Goal: Information Seeking & Learning: Understand process/instructions

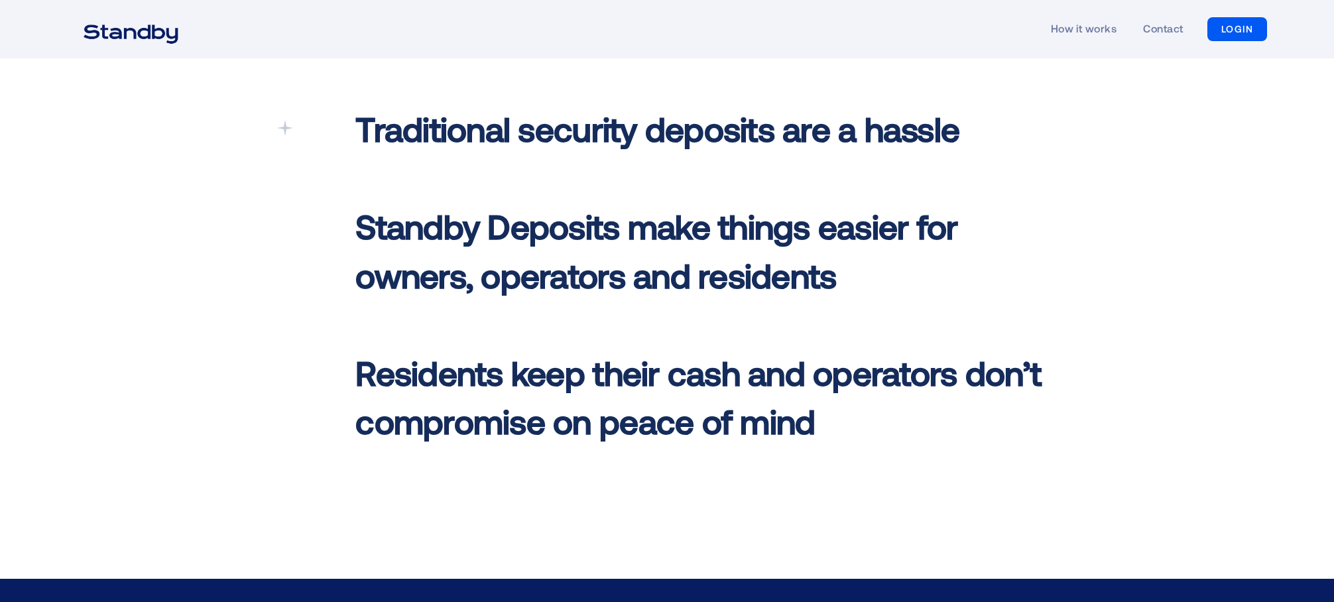
scroll to position [597, 0]
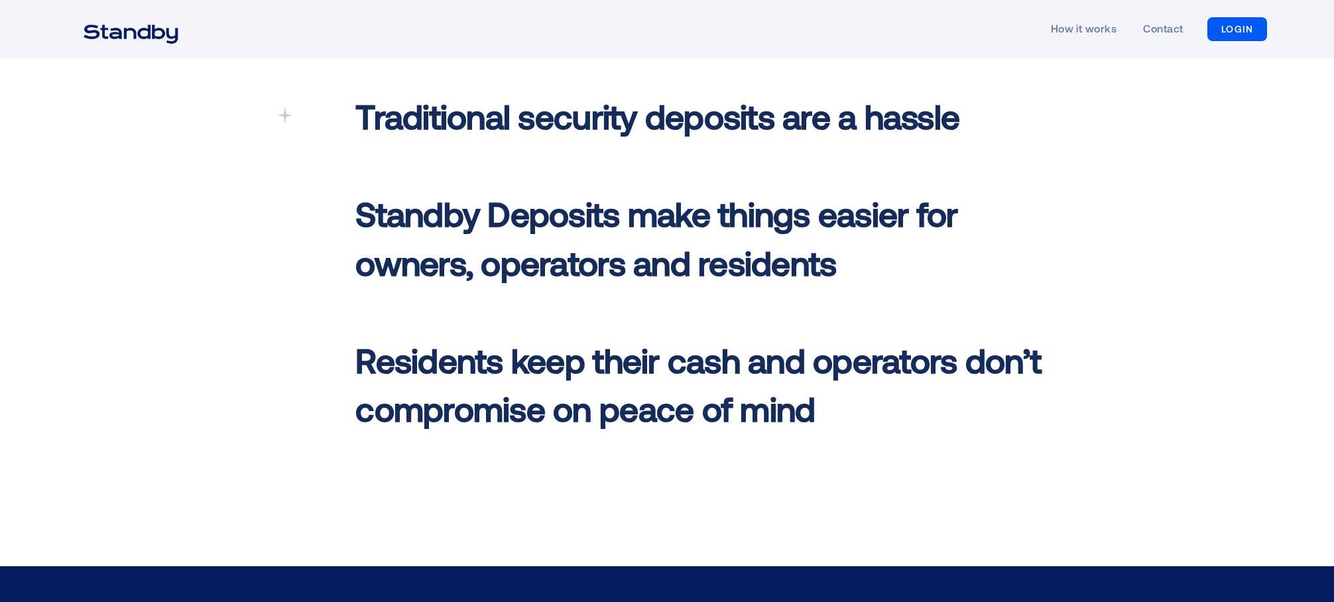
click at [602, 128] on span "Traditional security deposits are a hassle" at bounding box center [657, 115] width 604 height 40
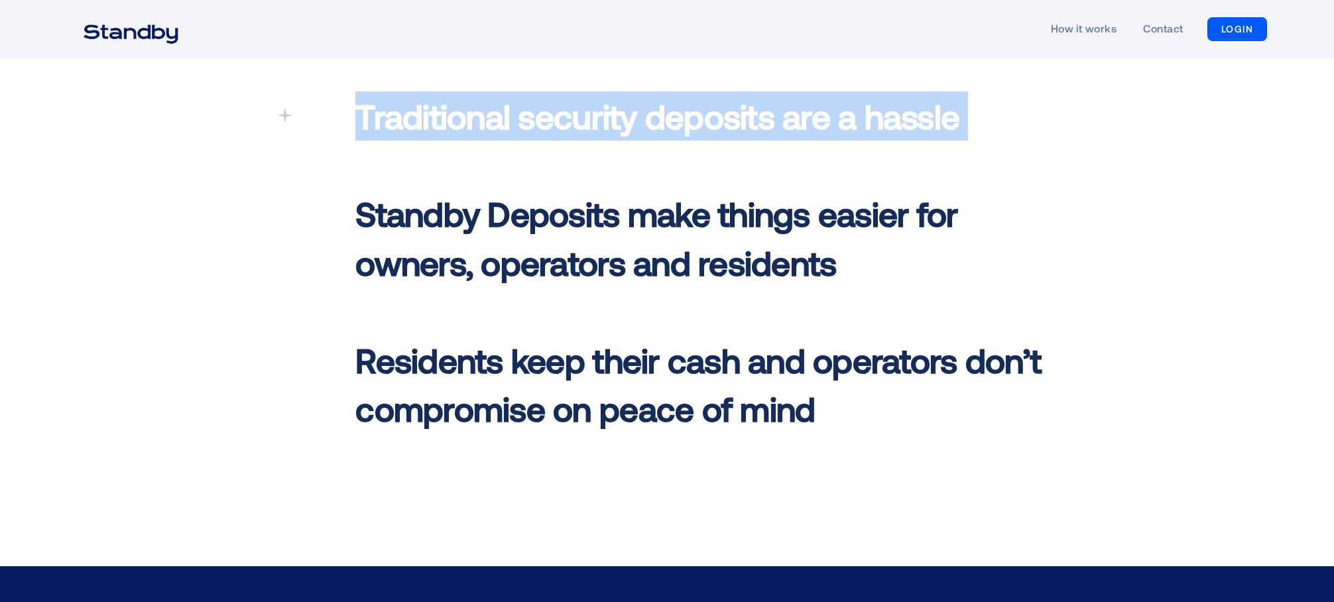
click at [600, 131] on span "Traditional security deposits are a hassle" at bounding box center [657, 115] width 604 height 40
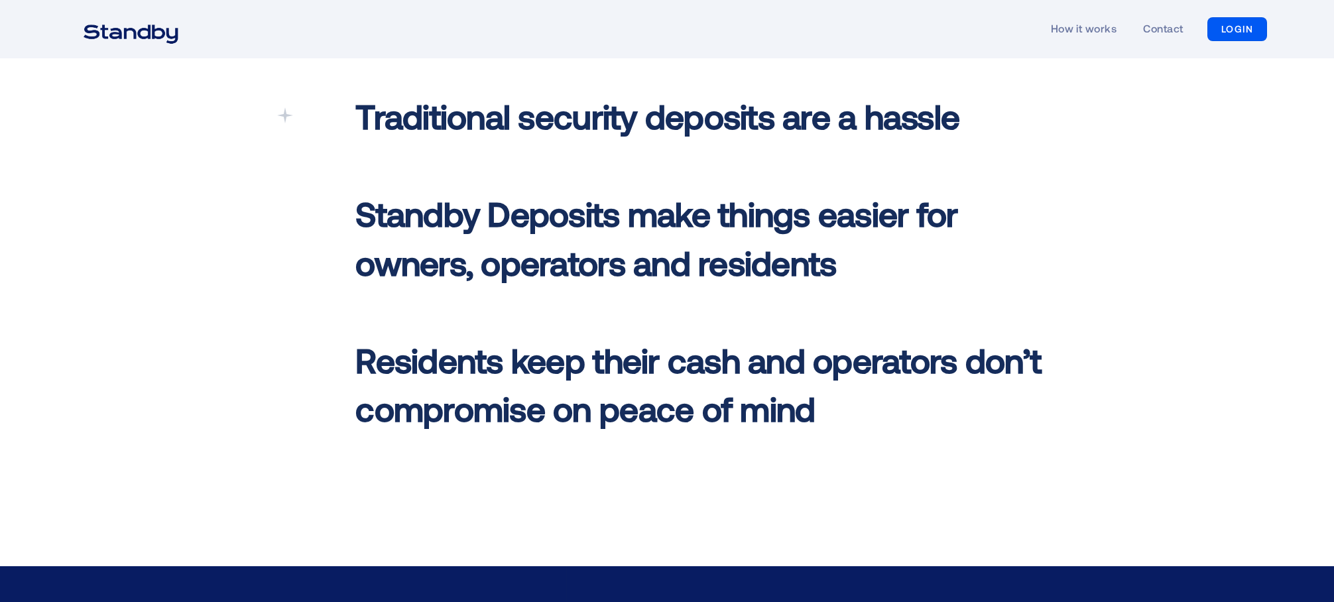
click at [544, 227] on span "Standby Deposits make things easier for owners, operators and residents ‍" at bounding box center [656, 238] width 602 height 90
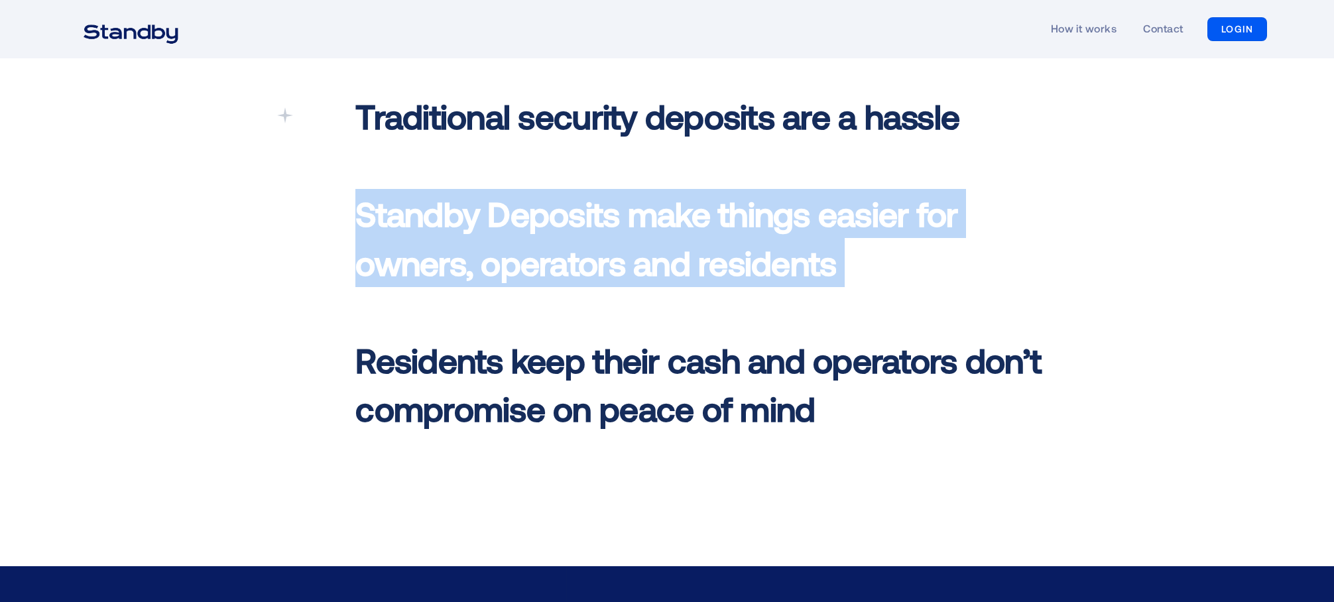
drag, startPoint x: 544, startPoint y: 227, endPoint x: 554, endPoint y: 227, distance: 9.9
click at [544, 227] on span "Standby Deposits make things easier for owners, operators and residents ‍" at bounding box center [656, 238] width 602 height 90
drag, startPoint x: 798, startPoint y: 239, endPoint x: 839, endPoint y: 235, distance: 41.2
click at [800, 239] on p "Traditional security deposits are a hassle ‍ Standby Deposits make things easie…" at bounding box center [699, 261] width 688 height 341
click at [930, 264] on p "Traditional security deposits are a hassle ‍ Standby Deposits make things easie…" at bounding box center [699, 261] width 688 height 341
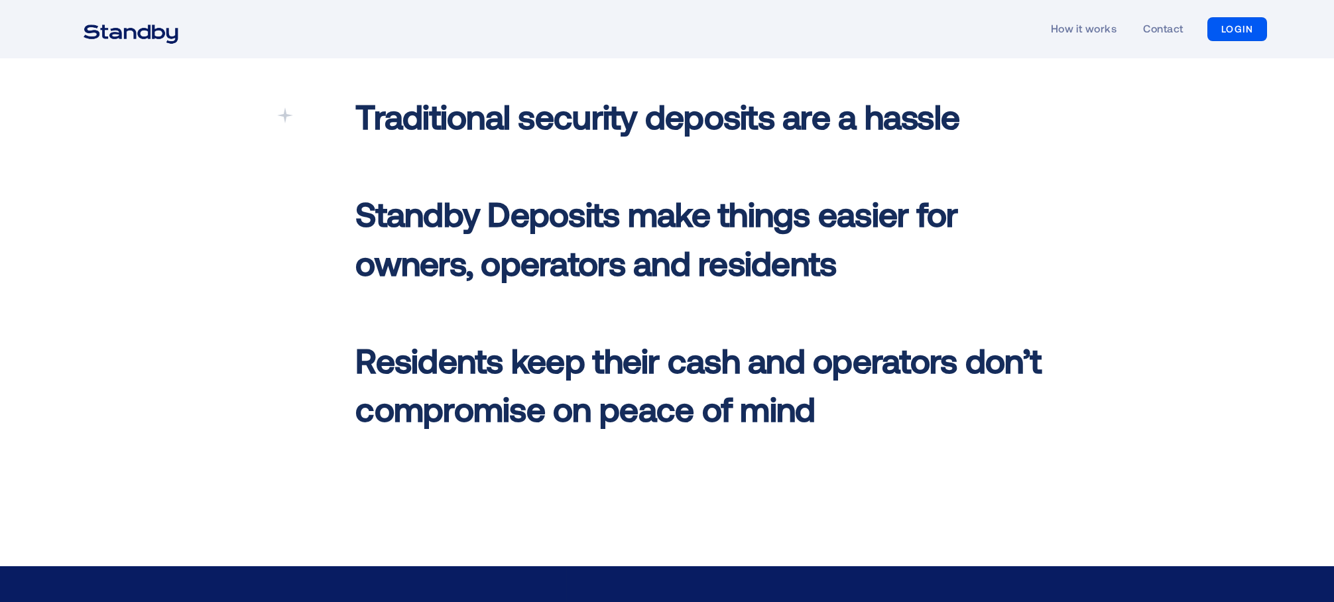
click at [254, 317] on div "Traditional security deposits are a hassle ‍ Standby Deposits make things easie…" at bounding box center [667, 265] width 1334 height 602
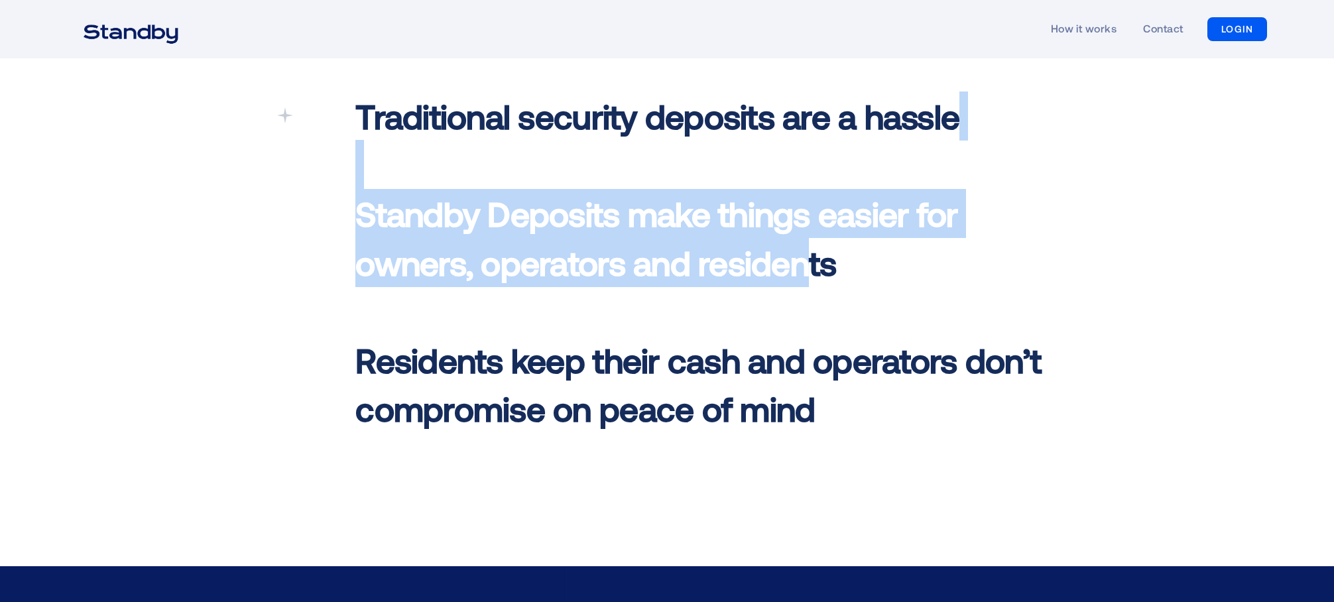
drag, startPoint x: 383, startPoint y: 178, endPoint x: 863, endPoint y: 256, distance: 486.9
click at [863, 256] on p "Traditional security deposits are a hassle ‍ Standby Deposits make things easie…" at bounding box center [699, 261] width 688 height 341
click at [965, 259] on p "Traditional security deposits are a hassle ‍ Standby Deposits make things easie…" at bounding box center [699, 261] width 688 height 341
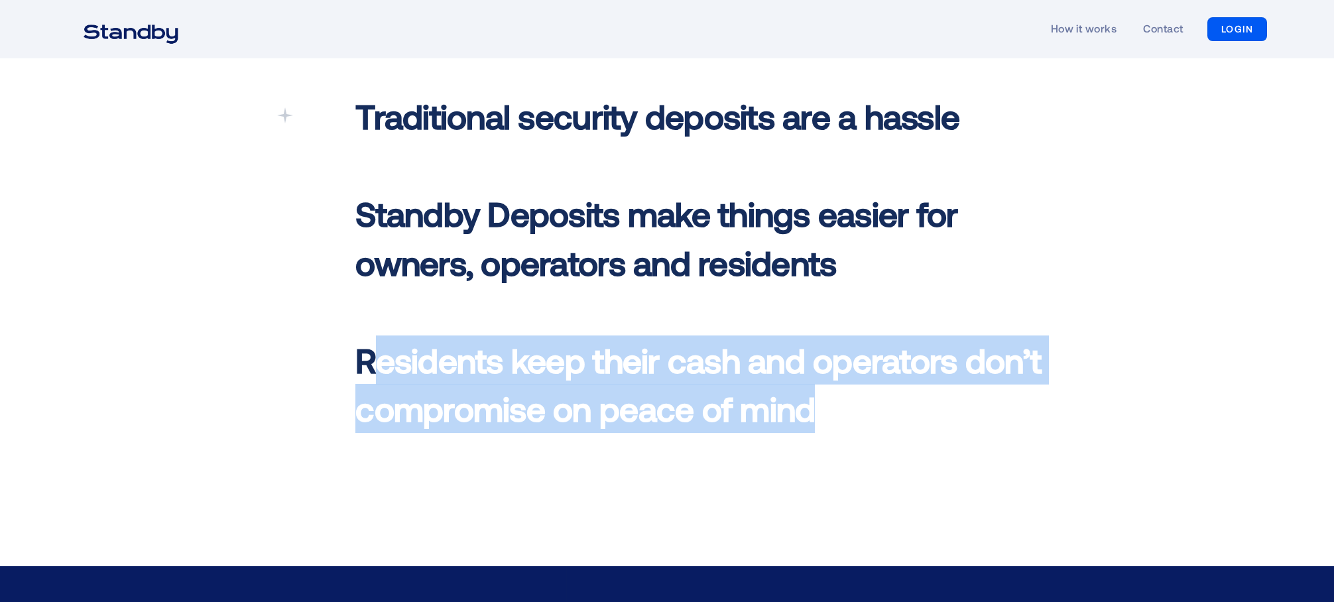
drag, startPoint x: 798, startPoint y: 408, endPoint x: 809, endPoint y: 414, distance: 13.1
click at [809, 414] on span "Residents keep their cash and operators don’t compromise on peace of mind" at bounding box center [698, 384] width 686 height 90
drag, startPoint x: 809, startPoint y: 414, endPoint x: 369, endPoint y: 369, distance: 441.9
click at [369, 369] on span "Residents keep their cash and operators don’t compromise on peace of mind" at bounding box center [698, 384] width 686 height 90
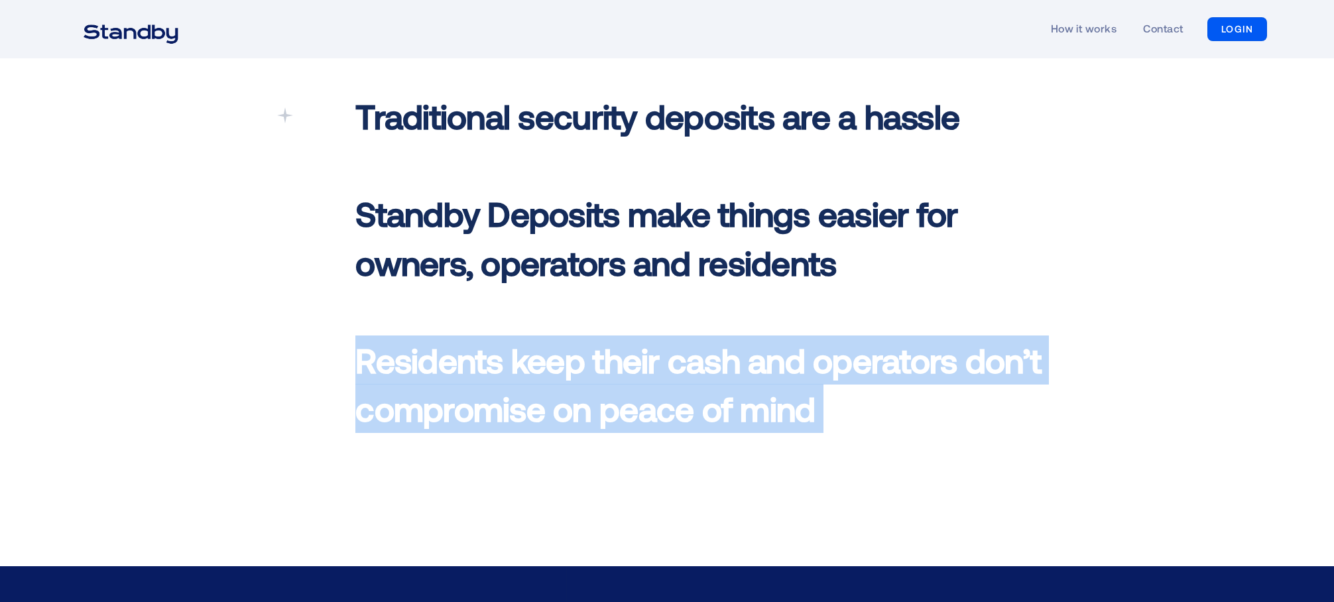
click at [369, 369] on span "Residents keep their cash and operators don’t compromise on peace of mind" at bounding box center [698, 384] width 686 height 90
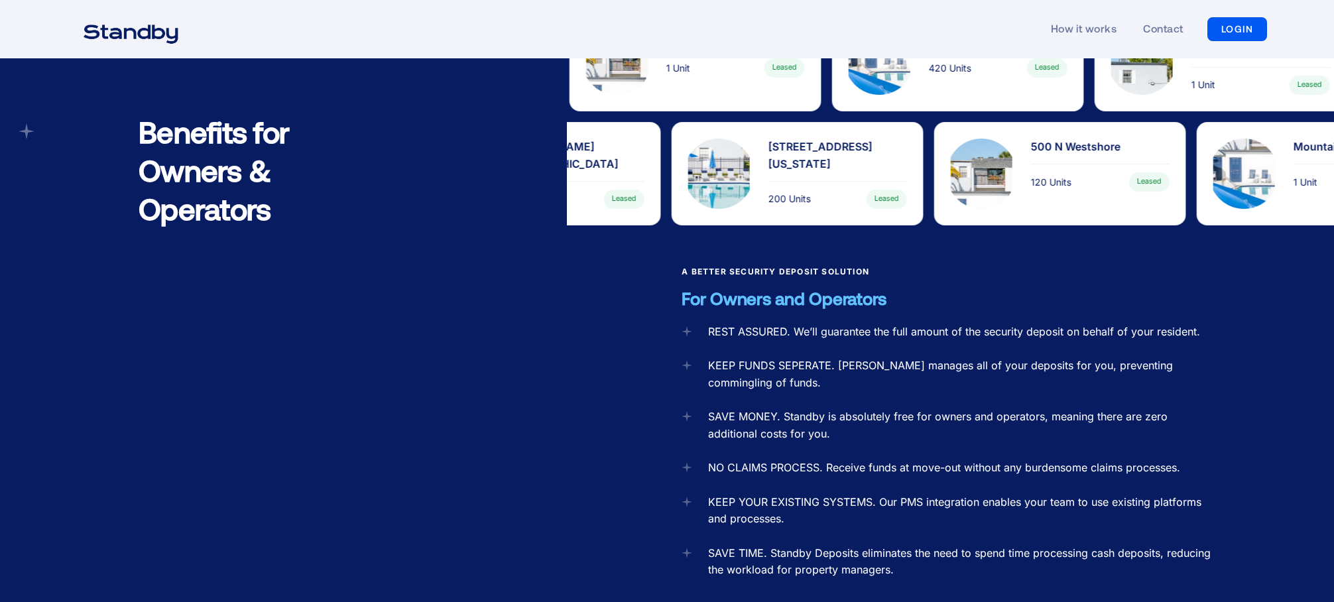
scroll to position [1260, 0]
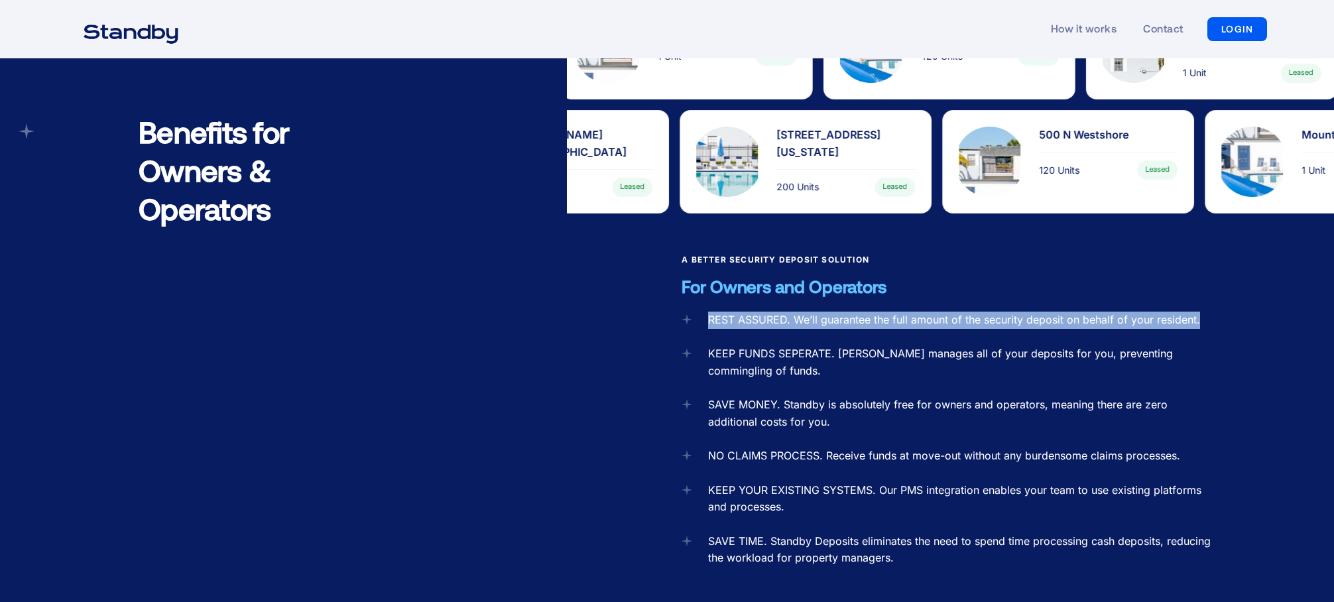
drag, startPoint x: 693, startPoint y: 285, endPoint x: 1213, endPoint y: 302, distance: 520.1
click at [1213, 302] on div "A Better Security Deposit Solution For Owners and Operators REST ASSURED. We’ll…" at bounding box center [950, 511] width 767 height 516
click at [1213, 312] on div "REST ASSURED. We’ll guarantee the full amount of the security deposit on behalf…" at bounding box center [950, 494] width 537 height 365
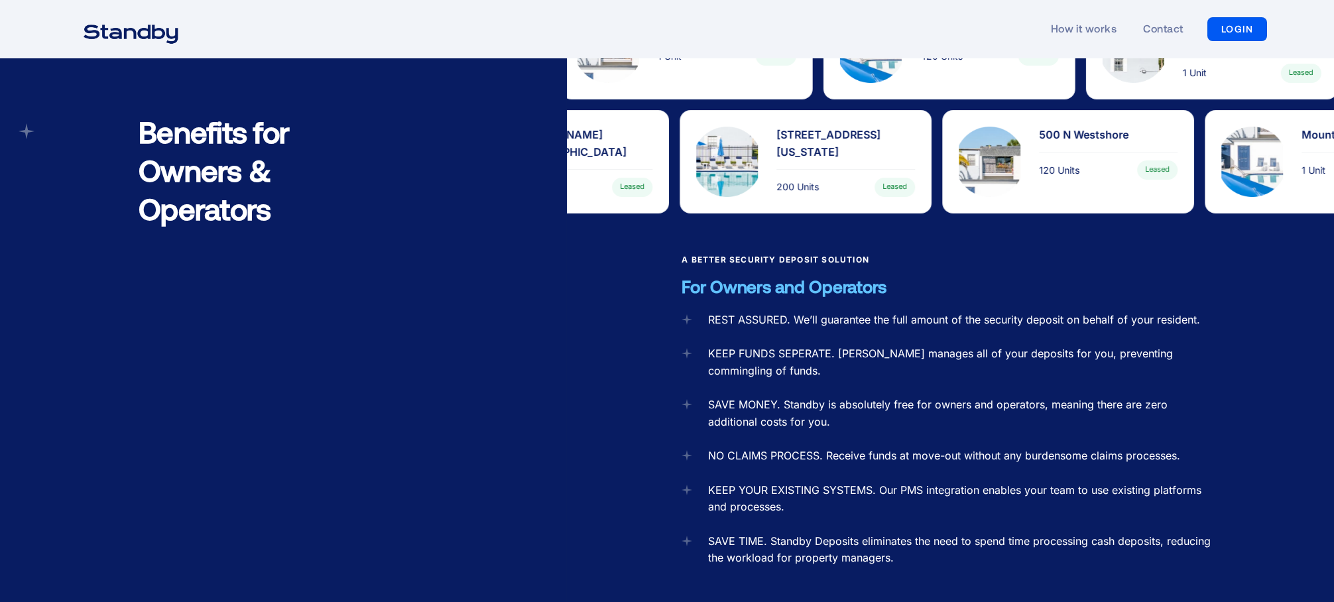
click at [1213, 312] on div "REST ASSURED. We’ll guarantee the full amount of the security deposit on behalf…" at bounding box center [950, 494] width 537 height 365
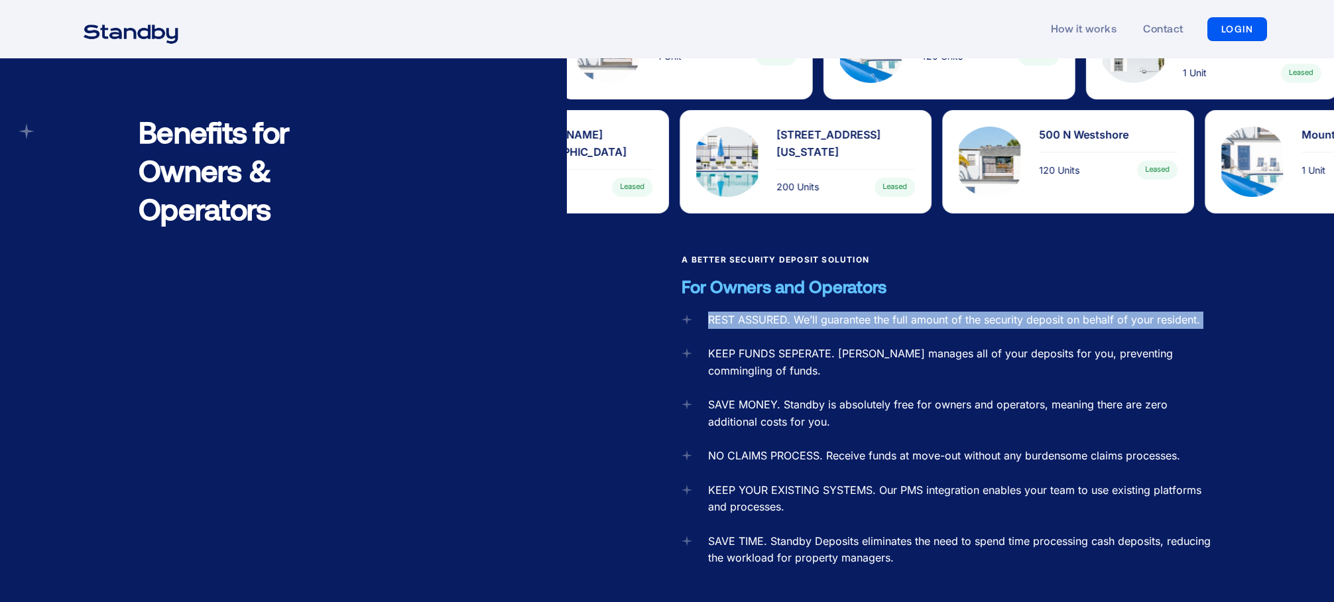
click at [1213, 312] on div "REST ASSURED. We’ll guarantee the full amount of the security deposit on behalf…" at bounding box center [950, 494] width 537 height 365
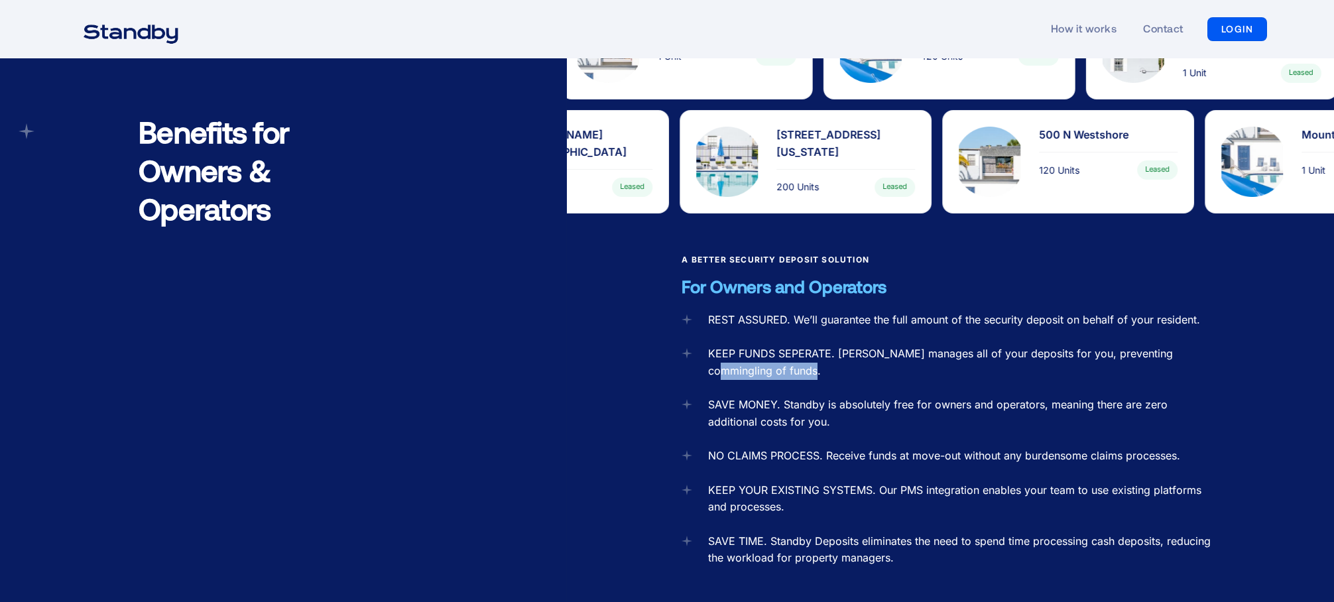
drag, startPoint x: 896, startPoint y: 356, endPoint x: 796, endPoint y: 344, distance: 100.8
click at [797, 346] on div "KEEP FUNDS SEPERATE. Standby Deposits manages all of your deposits for you, pre…" at bounding box center [963, 362] width 510 height 34
drag, startPoint x: 713, startPoint y: 326, endPoint x: 874, endPoint y: 364, distance: 165.6
click at [874, 364] on div "REST ASSURED. We’ll guarantee the full amount of the security deposit on behalf…" at bounding box center [950, 494] width 537 height 365
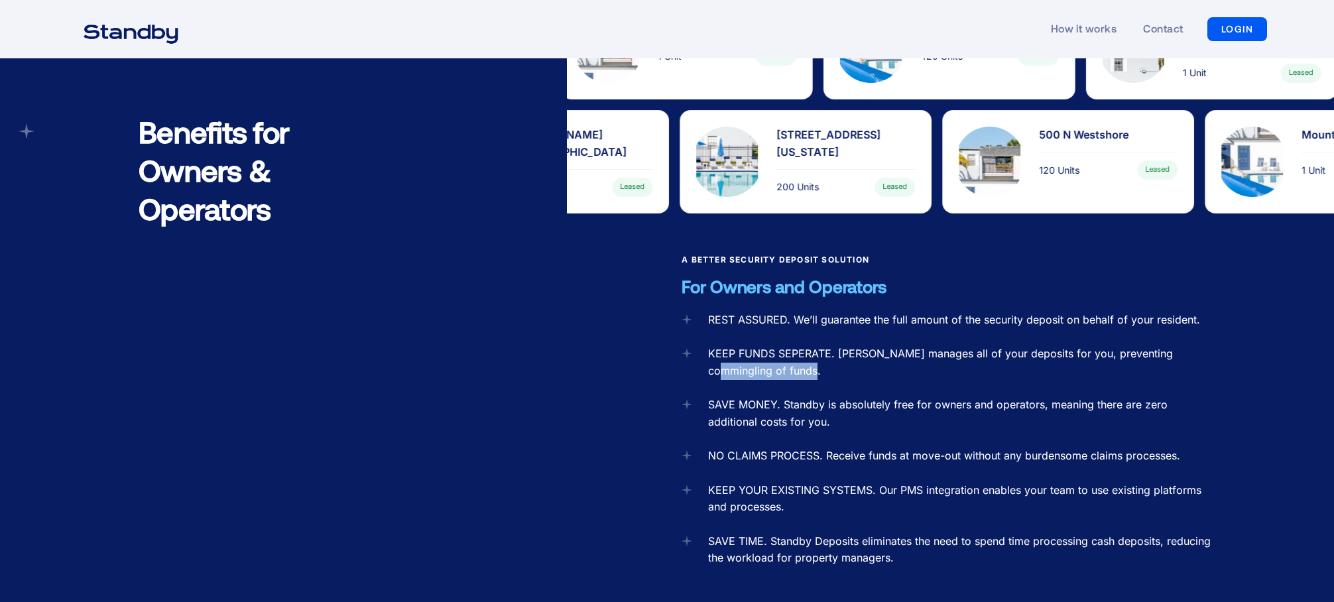
drag, startPoint x: 778, startPoint y: 348, endPoint x: 709, endPoint y: 336, distance: 69.3
click at [710, 336] on div "REST ASSURED. We’ll guarantee the full amount of the security deposit on behalf…" at bounding box center [950, 494] width 537 height 365
click at [709, 345] on div "KEEP FUNDS SEPERATE. Standby Deposits manages all of your deposits for you, pre…" at bounding box center [963, 362] width 510 height 34
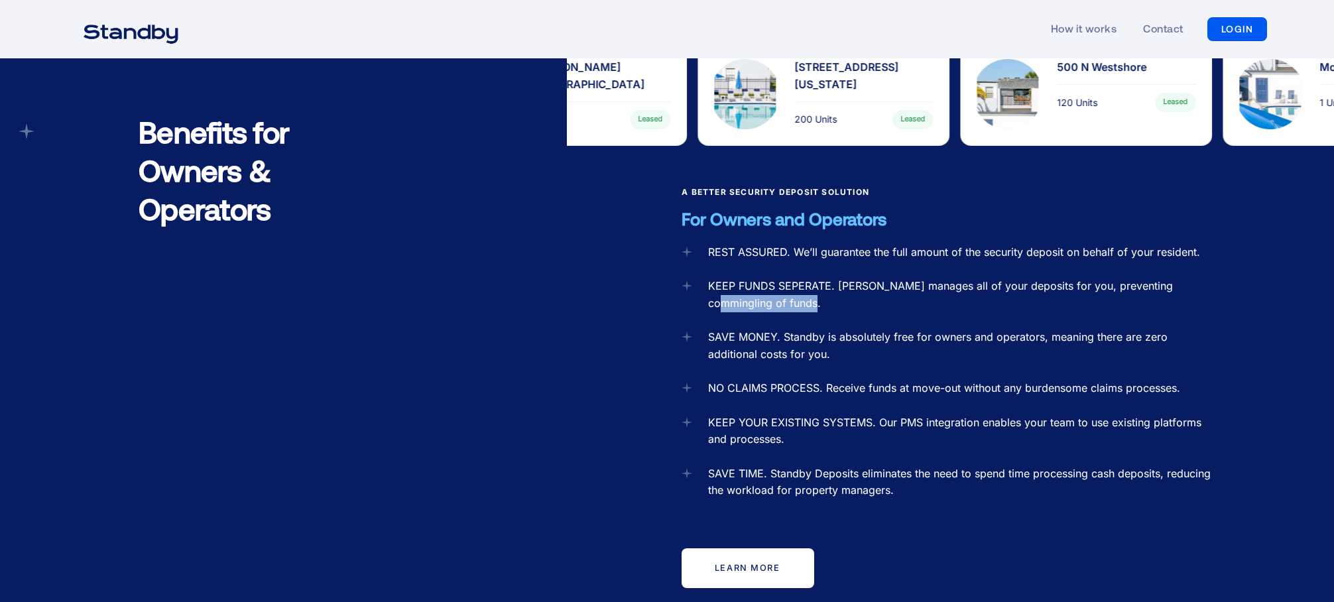
scroll to position [1392, 0]
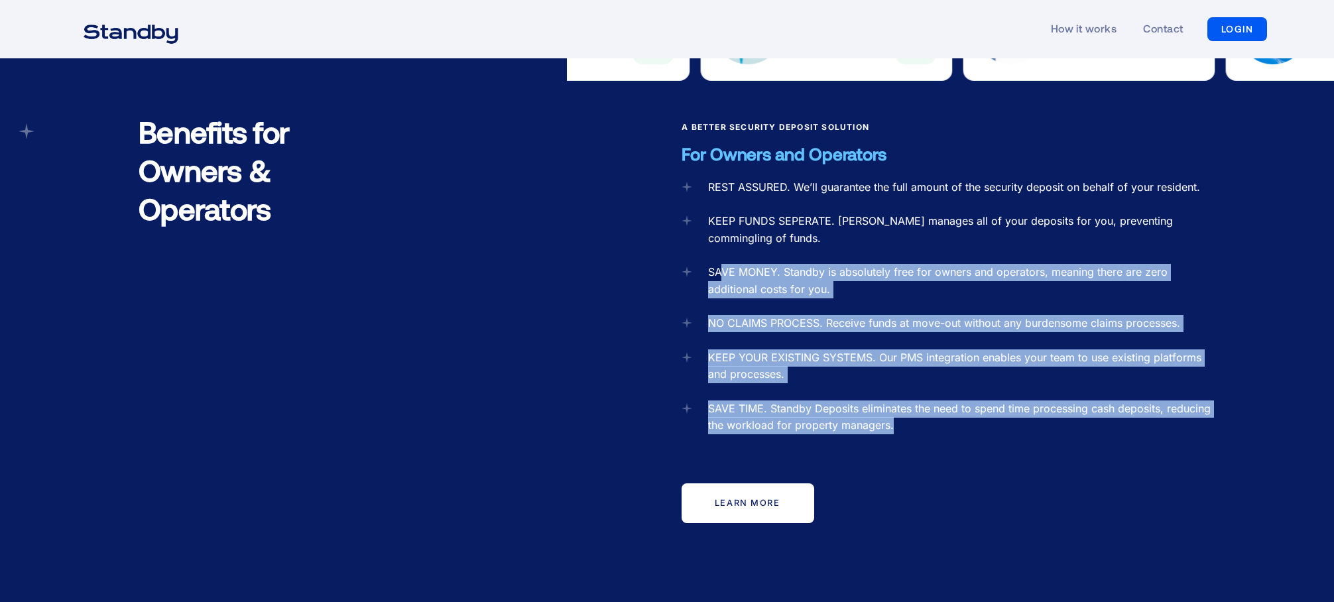
drag, startPoint x: 719, startPoint y: 241, endPoint x: 1048, endPoint y: 431, distance: 379.0
click at [1048, 431] on div "REST ASSURED. We’ll guarantee the full amount of the security deposit on behalf…" at bounding box center [950, 361] width 537 height 365
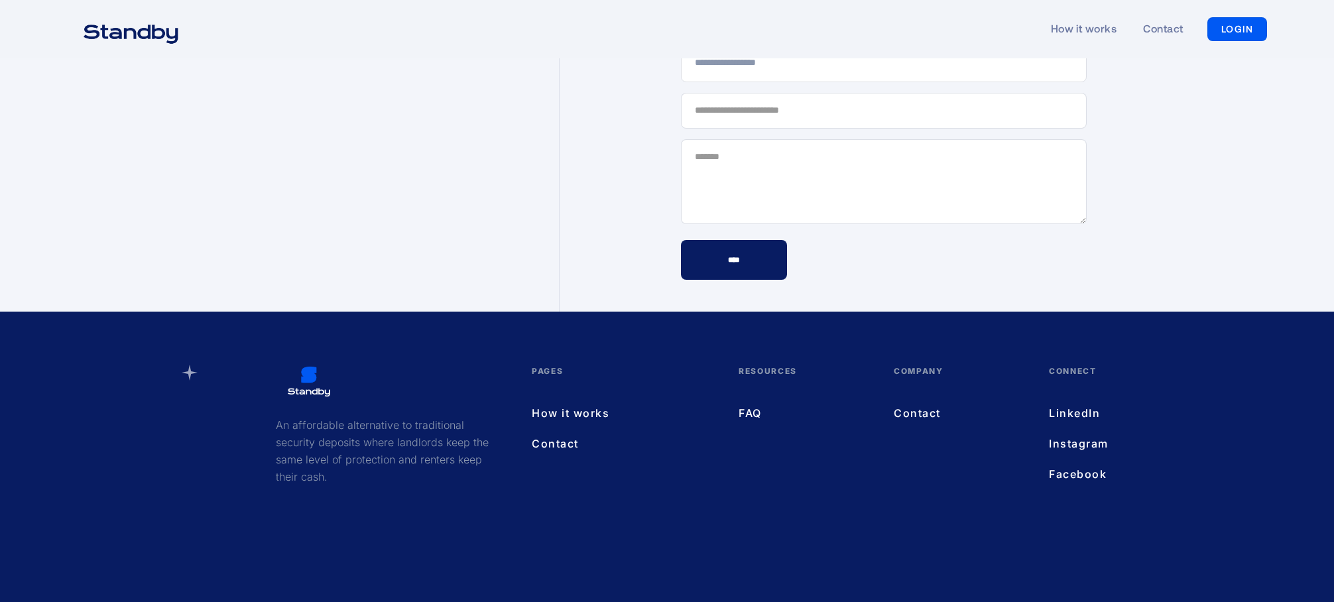
scroll to position [3871, 0]
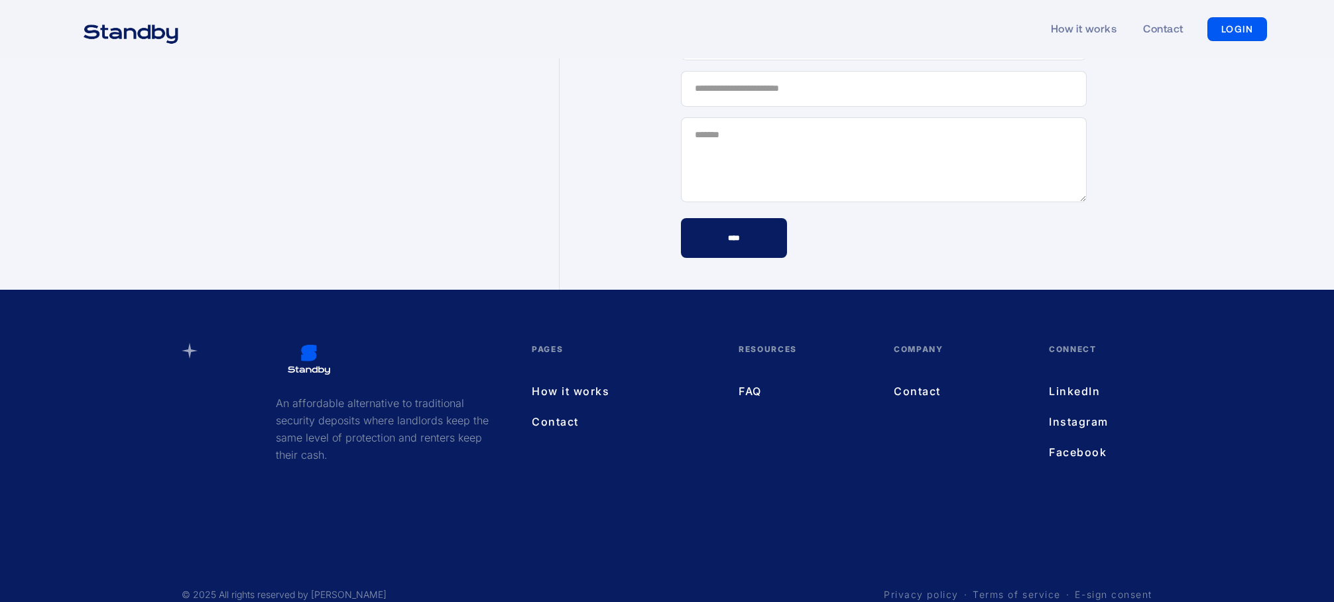
click at [998, 588] on link "Terms of service" at bounding box center [1017, 594] width 88 height 13
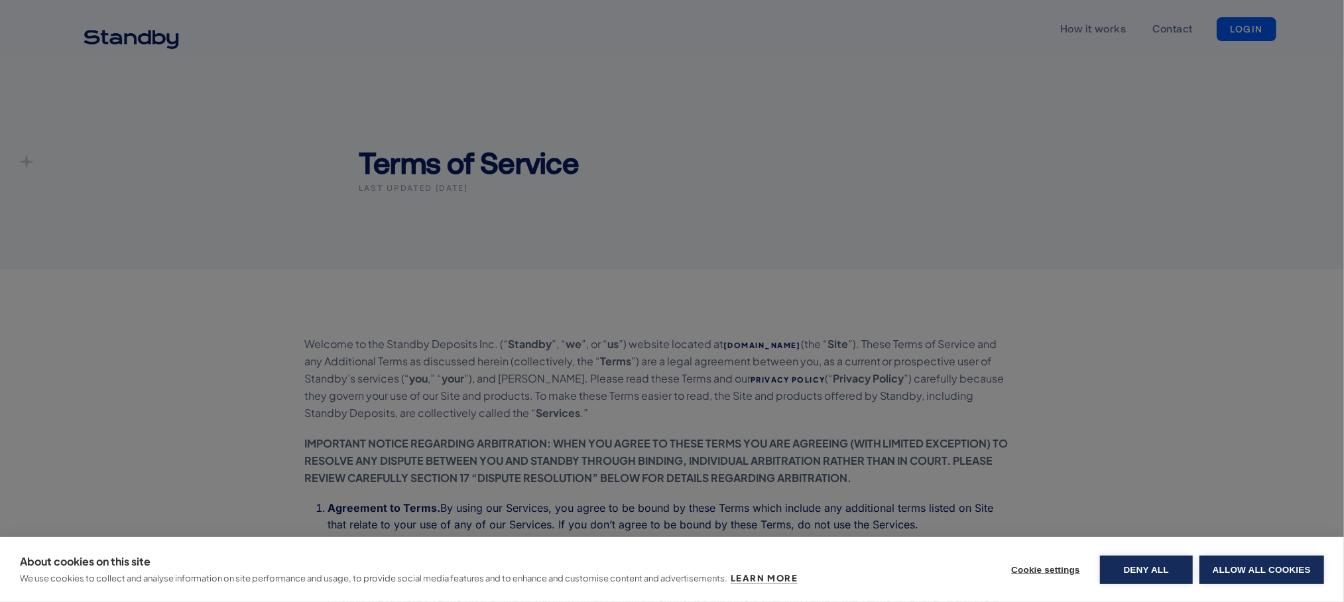
drag, startPoint x: 752, startPoint y: 473, endPoint x: 830, endPoint y: 459, distance: 79.5
click at [752, 473] on div "About cookies on this site We use cookies to collect and analyse information on…" at bounding box center [672, 301] width 1344 height 602
click at [1241, 570] on button "Allow all cookies" at bounding box center [1261, 570] width 125 height 29
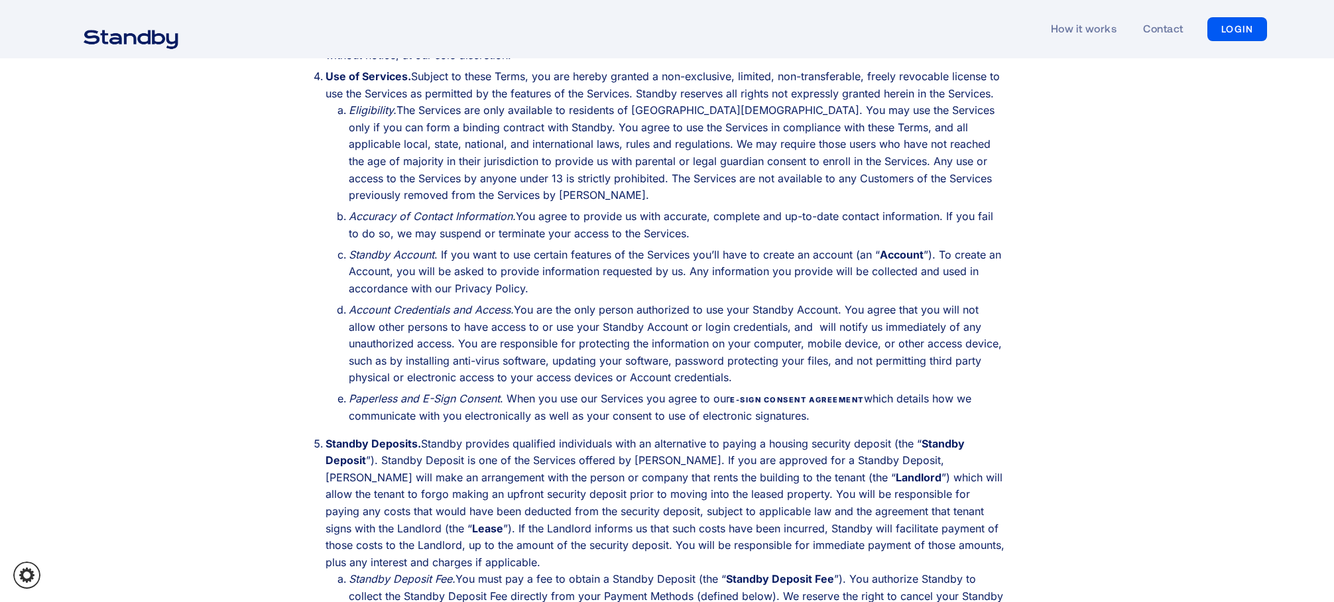
scroll to position [729, 0]
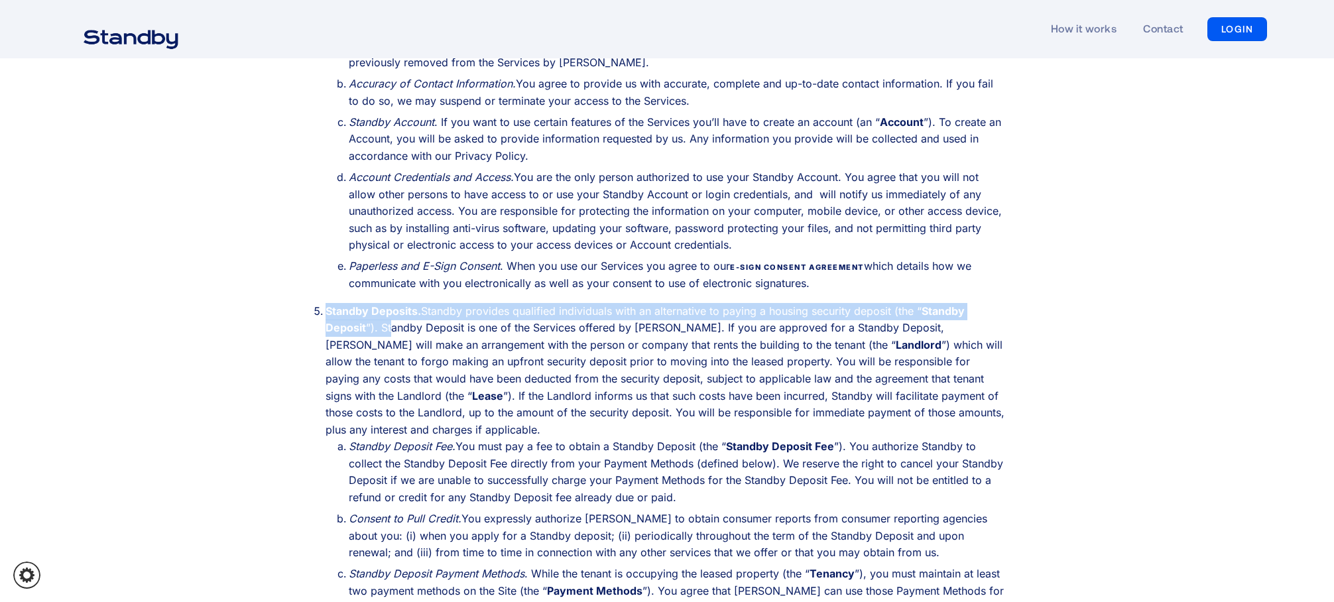
drag, startPoint x: 384, startPoint y: 329, endPoint x: 391, endPoint y: 336, distance: 10.3
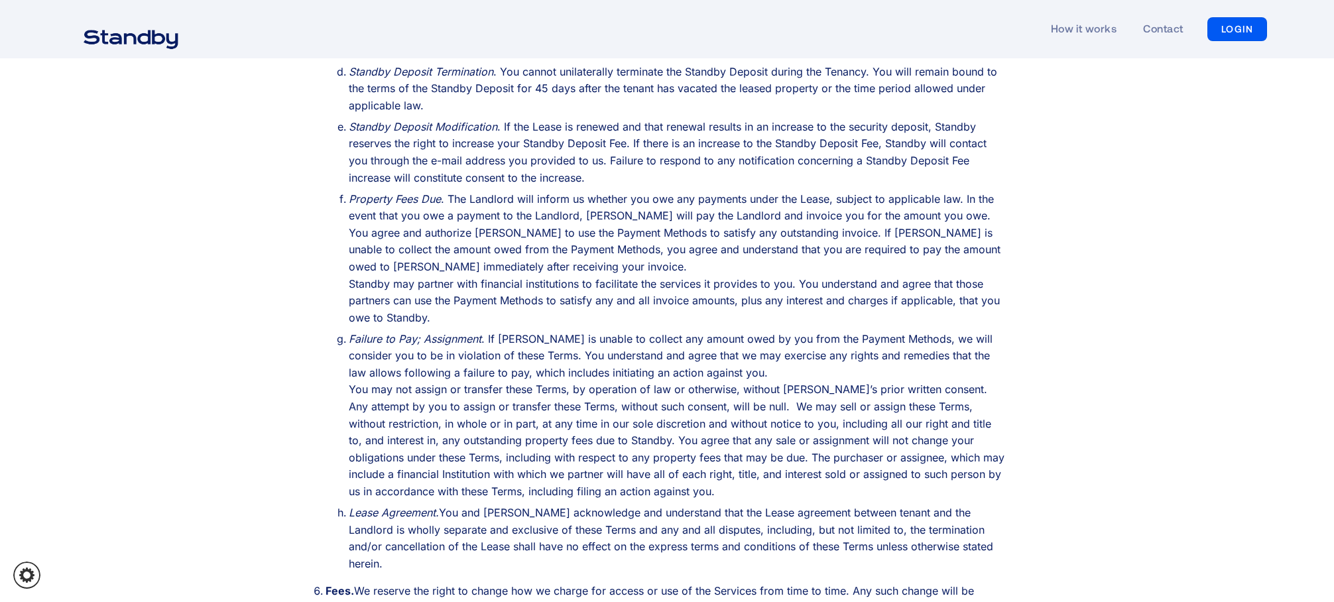
scroll to position [1326, 0]
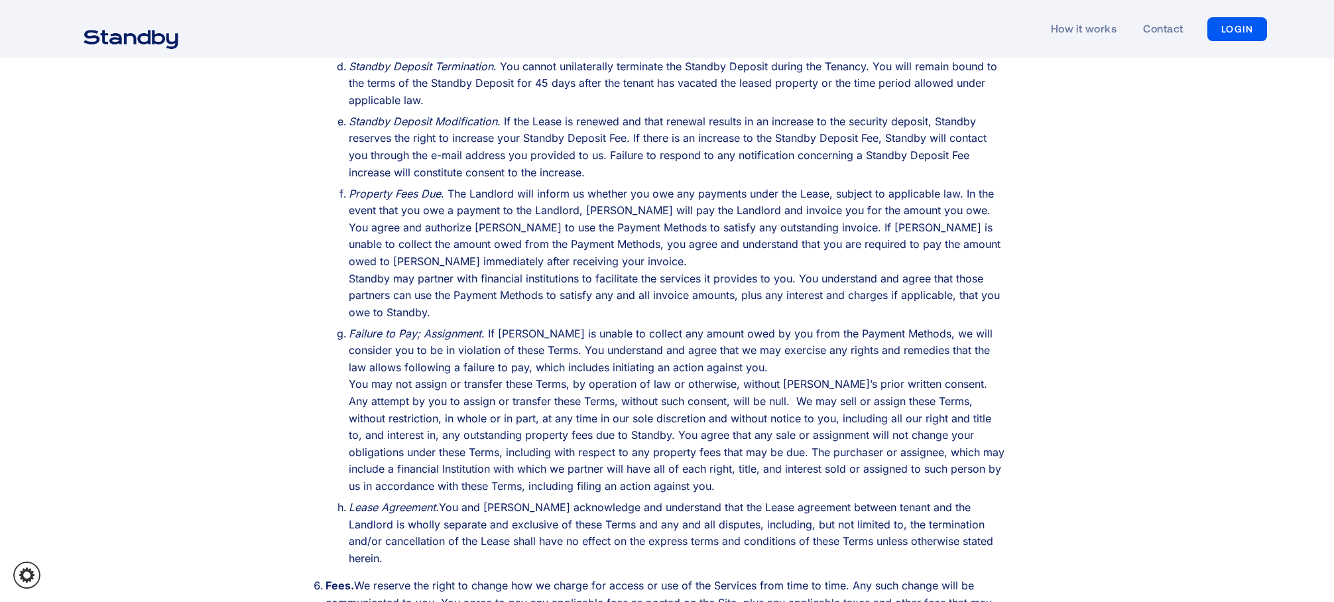
click at [685, 378] on li "‍ Failure to Pay; Assignment . If Standby is unable to collect any amount owed …" at bounding box center [677, 411] width 656 height 170
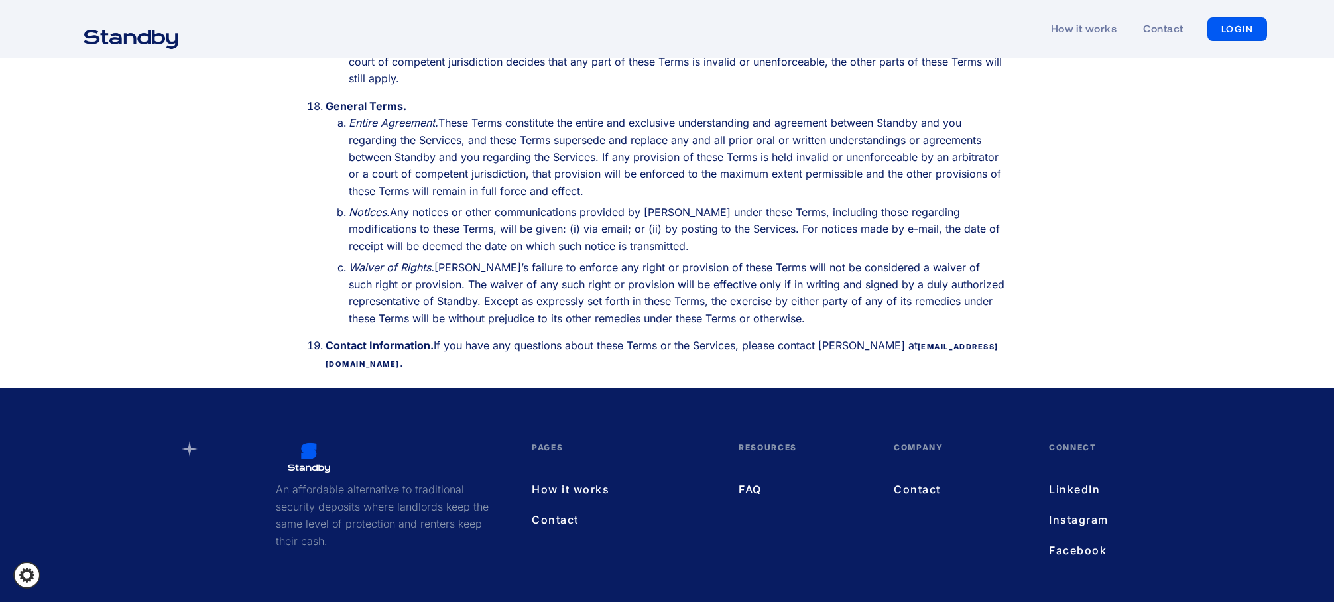
scroll to position [4363, 0]
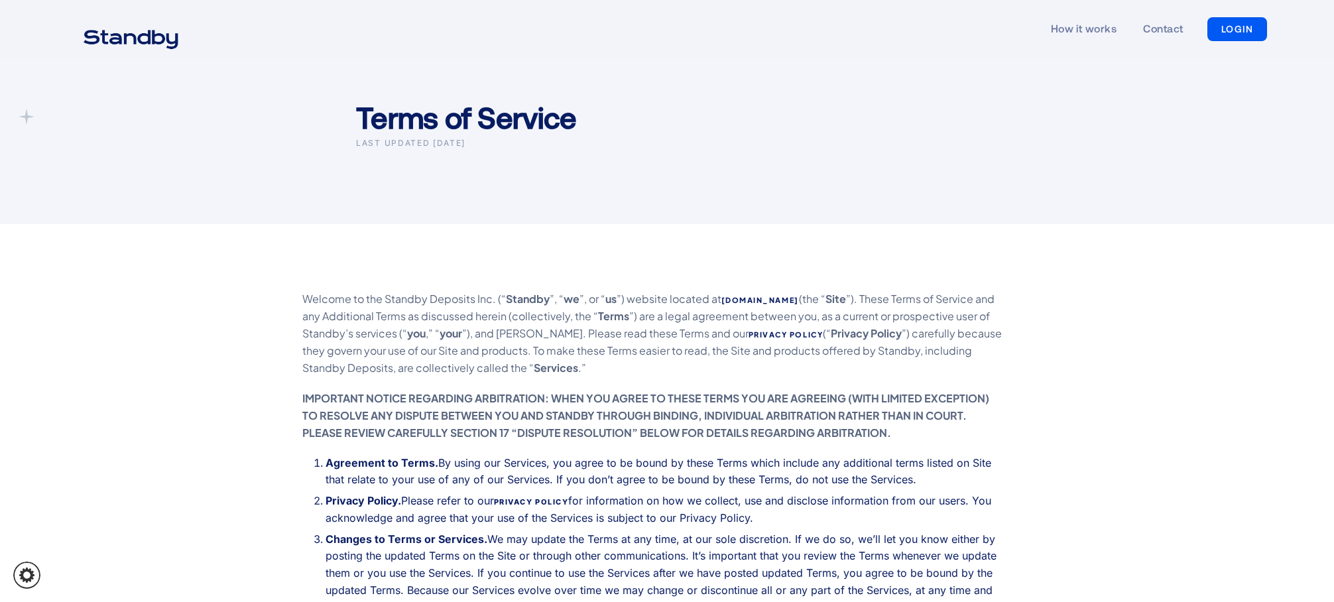
scroll to position [66, 0]
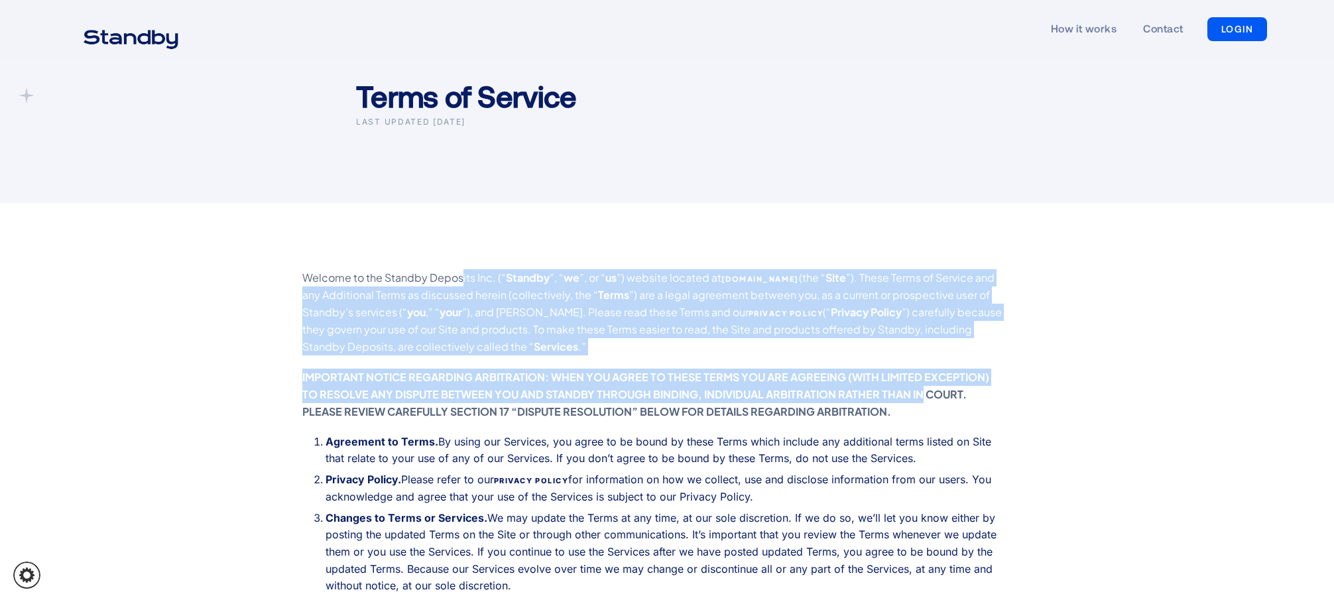
drag, startPoint x: 899, startPoint y: 400, endPoint x: 459, endPoint y: 267, distance: 459.1
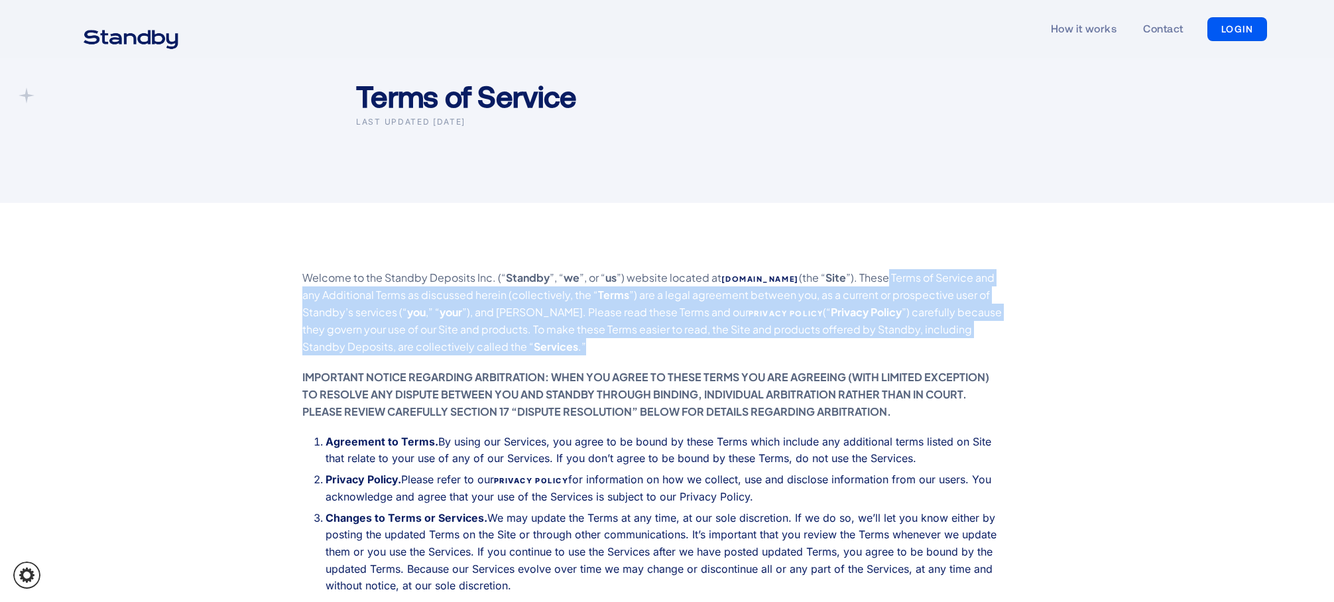
drag, startPoint x: 868, startPoint y: 279, endPoint x: 587, endPoint y: 351, distance: 289.4
click at [587, 351] on p "Welcome to the Standby Deposits Inc. (“ Standby ”, “ we ”, or “ us ”) website l…" at bounding box center [653, 312] width 703 height 86
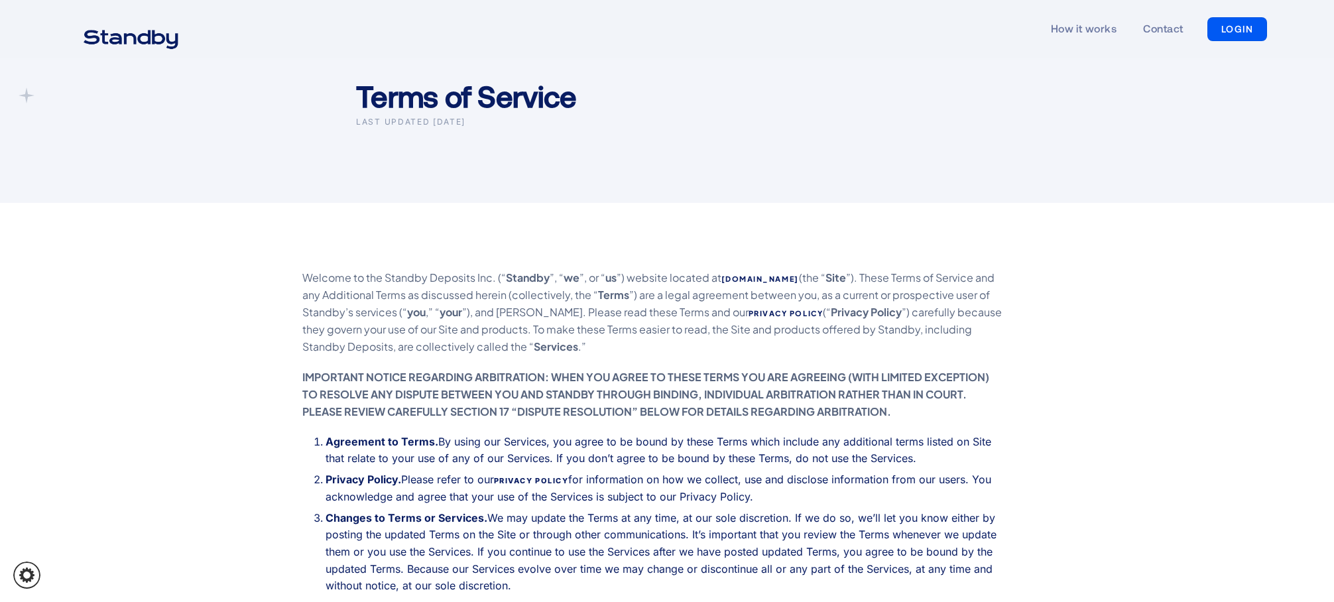
drag, startPoint x: 587, startPoint y: 351, endPoint x: 147, endPoint y: 298, distance: 443.4
drag, startPoint x: 147, startPoint y: 298, endPoint x: 582, endPoint y: 438, distance: 457.1
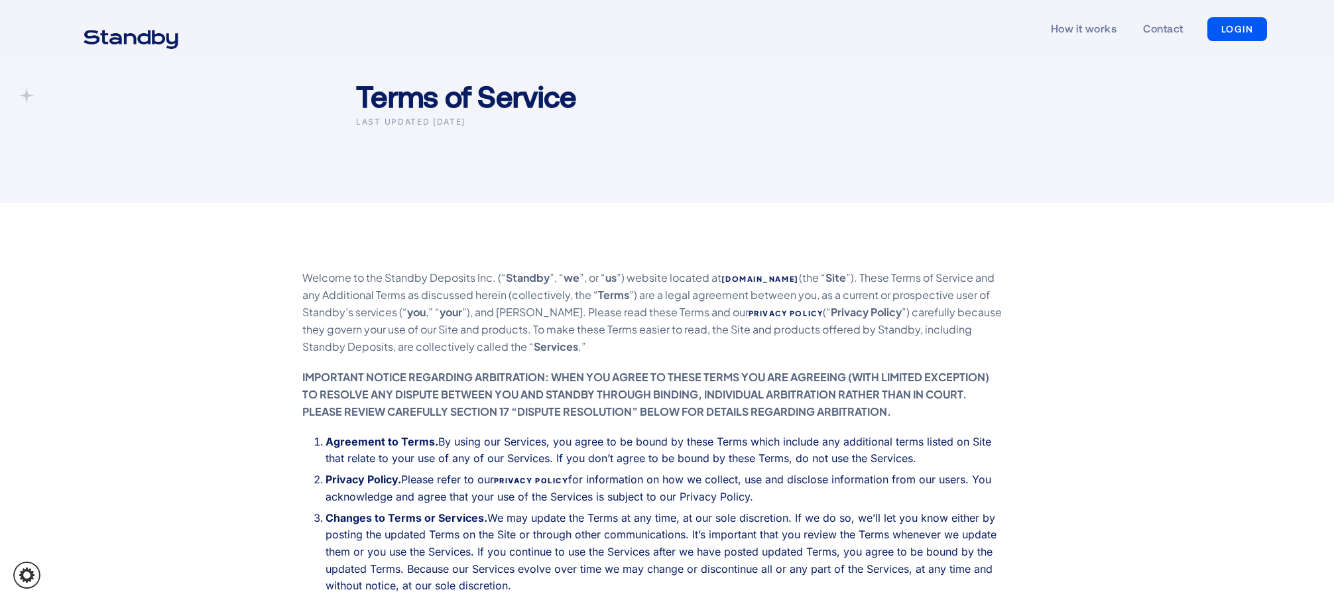
click at [583, 441] on li "Agreement to Terms. By using our Services, you agree to be bound by these Terms…" at bounding box center [666, 451] width 680 height 34
click at [584, 441] on li "Agreement to Terms. By using our Services, you agree to be bound by these Terms…" at bounding box center [666, 451] width 680 height 34
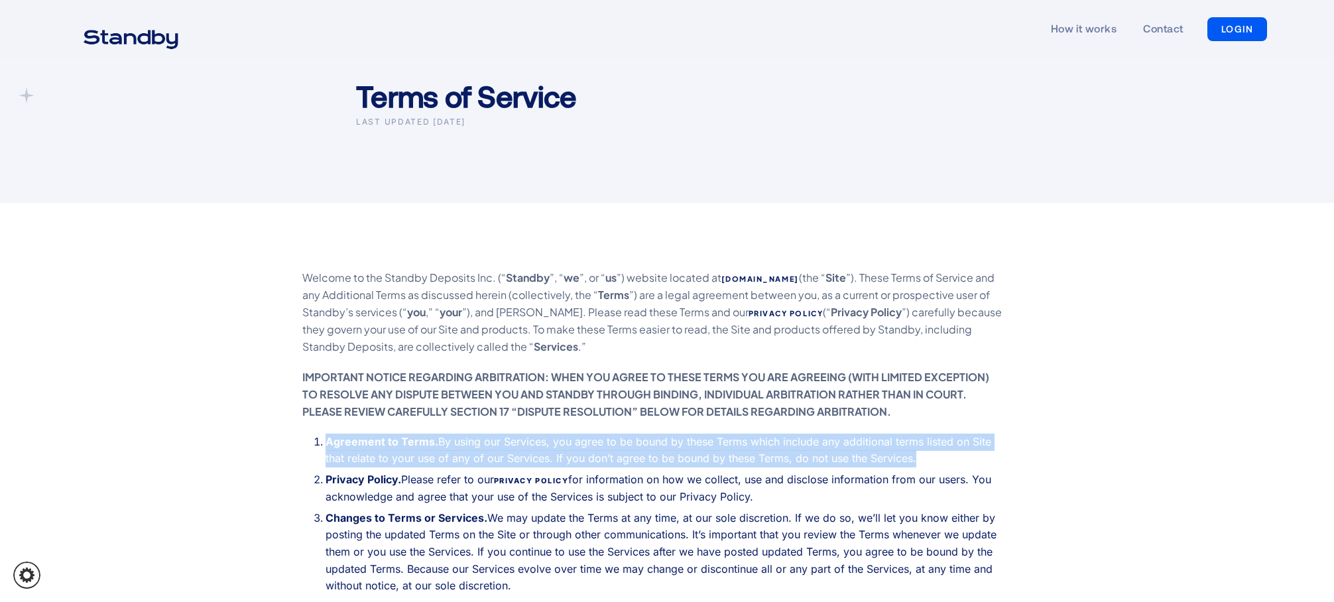
drag, startPoint x: 584, startPoint y: 441, endPoint x: 617, endPoint y: 441, distance: 33.1
click at [585, 441] on li "Agreement to Terms. By using our Services, you agree to be bound by these Terms…" at bounding box center [666, 451] width 680 height 34
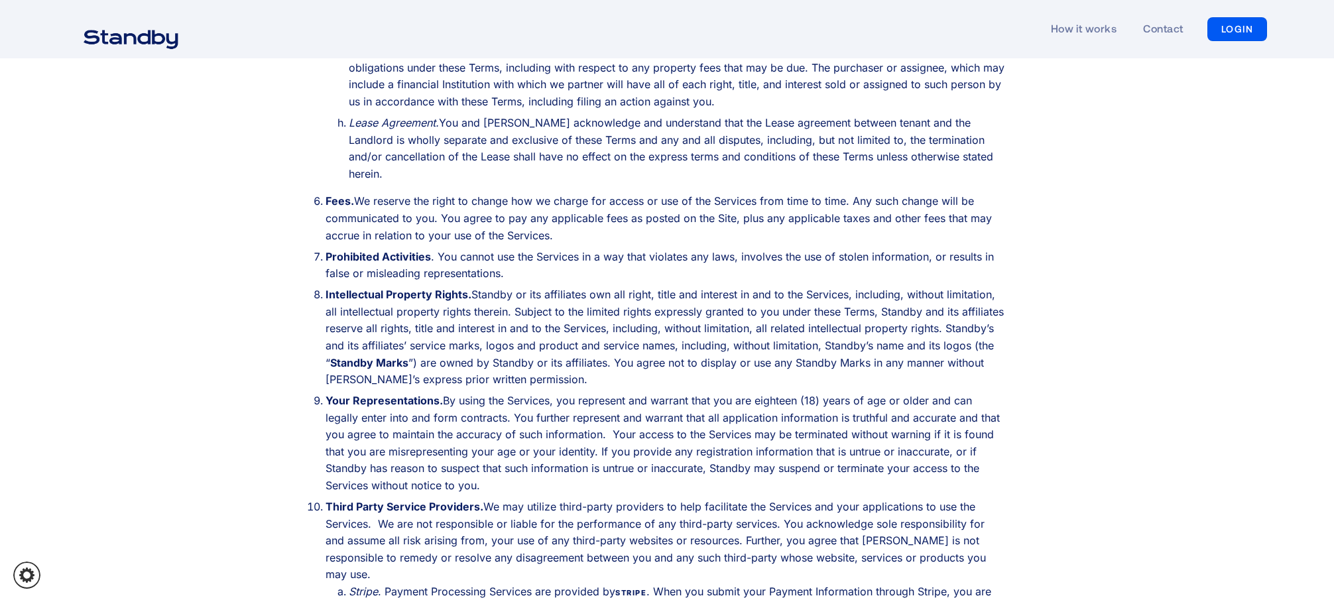
scroll to position [1923, 0]
